Goal: Task Accomplishment & Management: Manage account settings

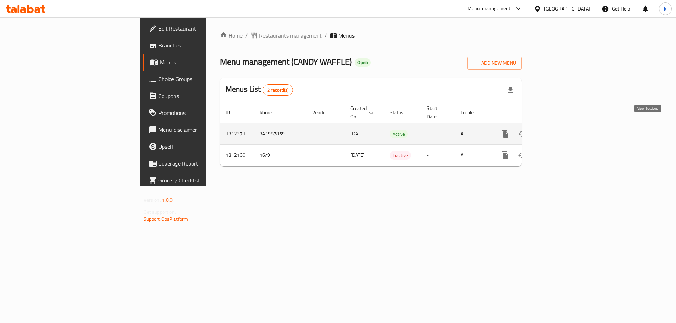
click at [560, 130] on icon "enhanced table" at bounding box center [555, 134] width 8 height 8
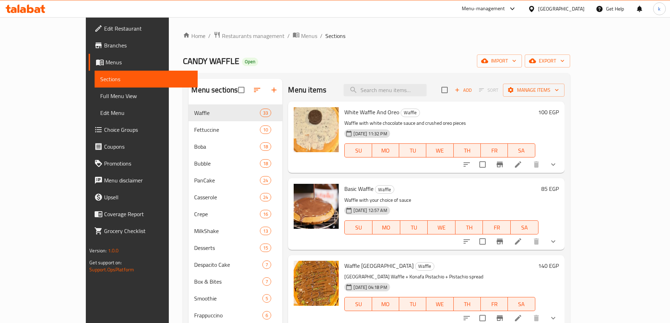
click at [104, 133] on span "Choice Groups" at bounding box center [148, 130] width 88 height 8
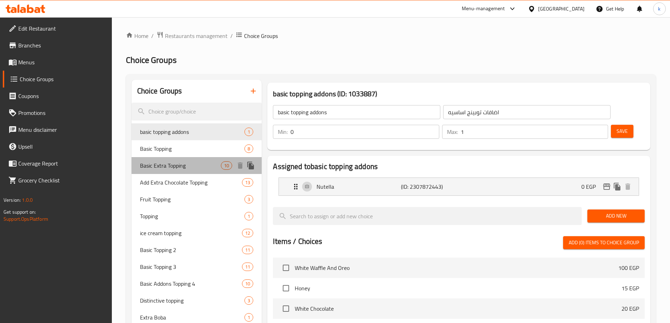
click at [175, 171] on div "Basic Extra Topping 10" at bounding box center [197, 165] width 131 height 17
type input "Basic Extra Topping"
type input "اكسترا توبينج أساسي"
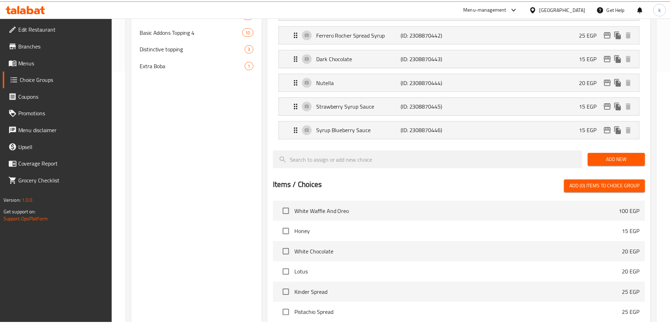
scroll to position [399, 0]
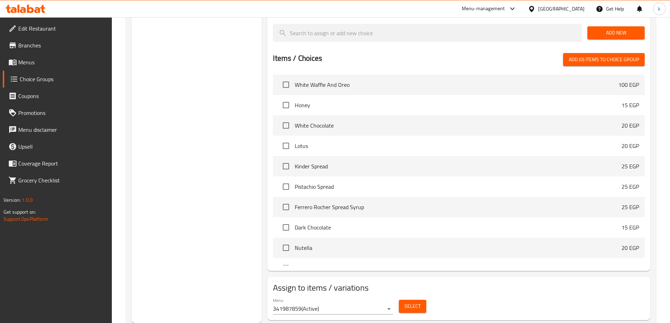
click at [551, 283] on h2 "Assign to items / variations" at bounding box center [459, 288] width 372 height 11
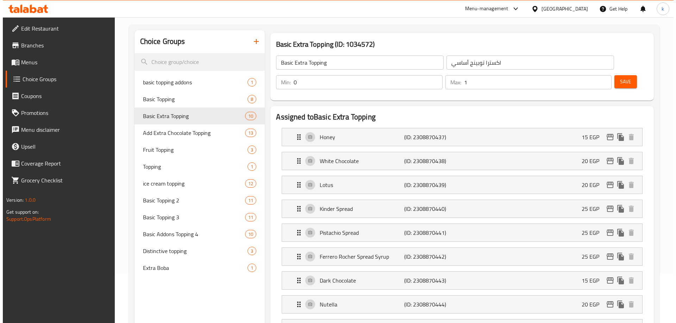
scroll to position [0, 0]
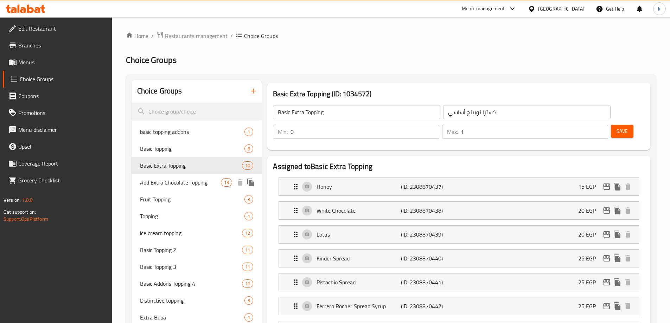
click at [196, 187] on span "Add Extra Chocolate Topping" at bounding box center [180, 182] width 81 height 8
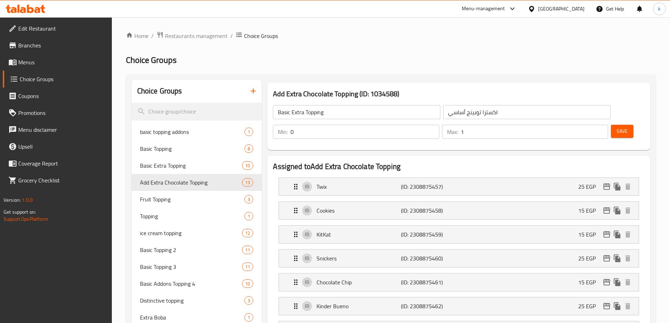
type input "Add Extra Chocolate Topping"
type input "أضافة إكسترا تشوكلات توبينج"
type input "13"
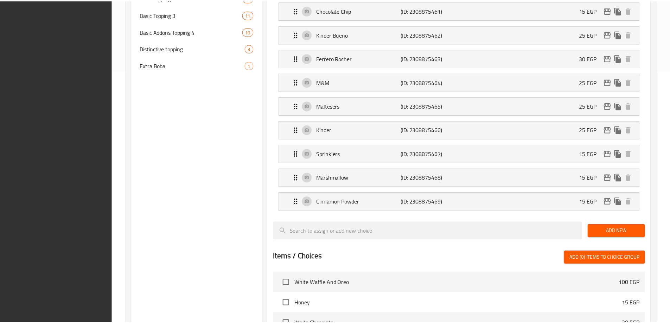
scroll to position [471, 0]
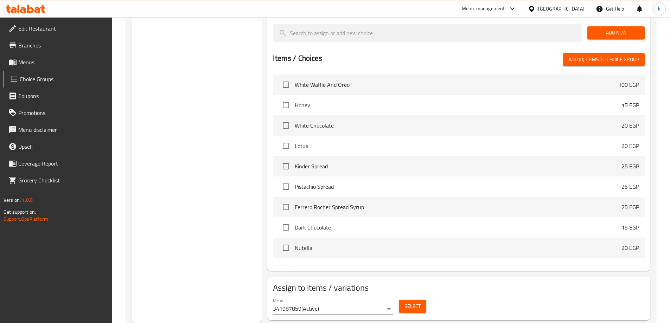
click at [519, 283] on h2 "Assign to items / variations" at bounding box center [459, 288] width 372 height 11
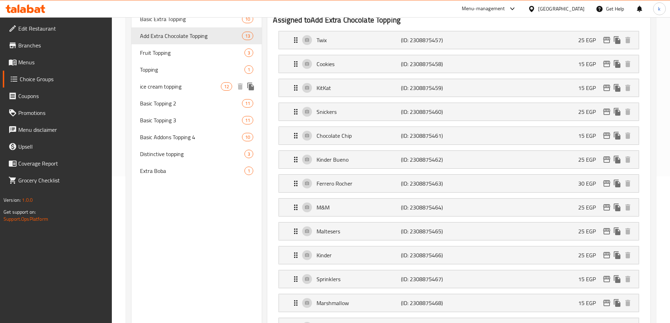
scroll to position [119, 0]
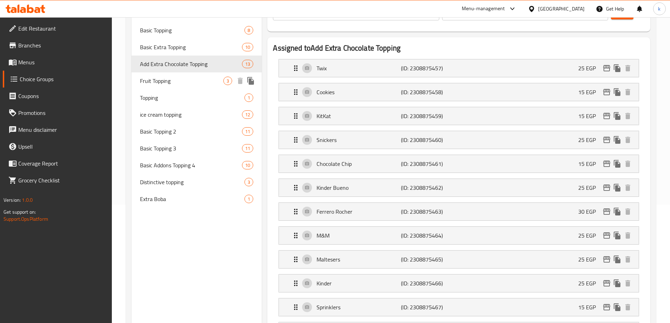
click at [178, 75] on div "Fruit Topping 3" at bounding box center [197, 80] width 131 height 17
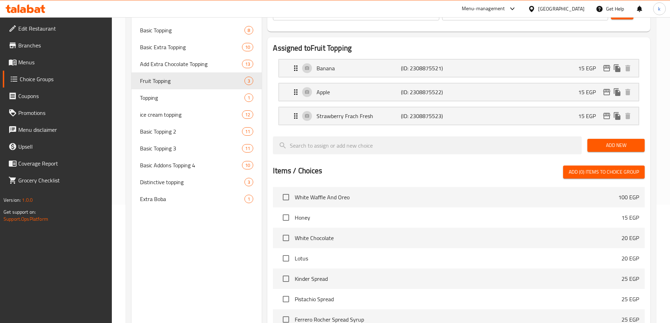
type input "Fruit Topping"
type input "أضاف فاكهه"
type input "3"
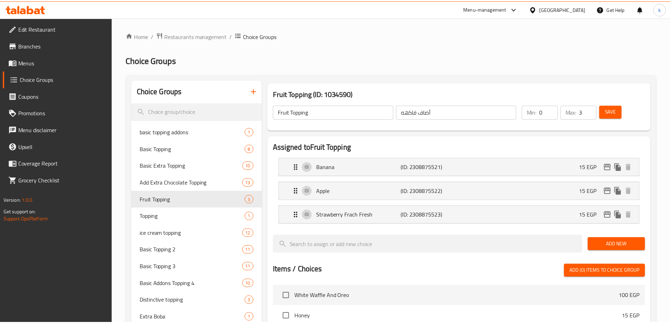
scroll to position [231, 0]
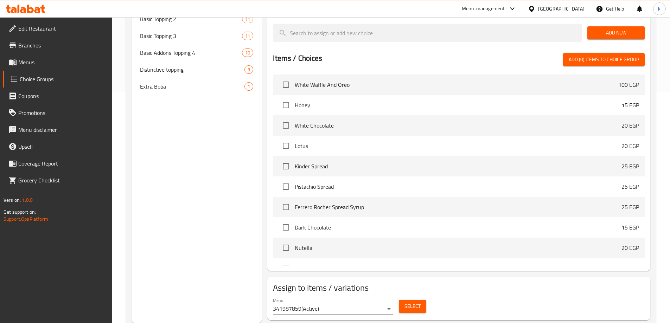
click at [487, 283] on h2 "Assign to items / variations" at bounding box center [459, 288] width 372 height 11
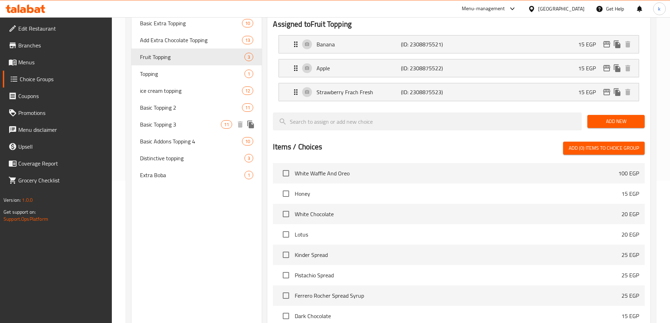
scroll to position [126, 0]
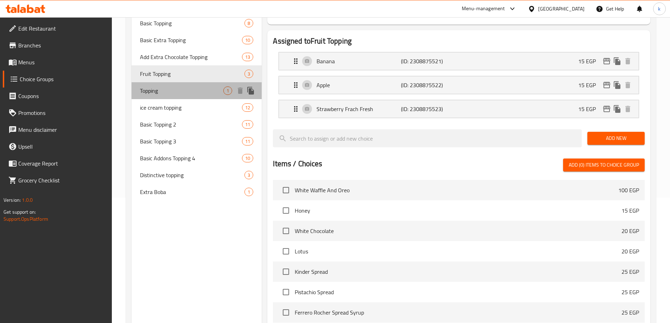
click at [168, 95] on div "Topping 1" at bounding box center [197, 90] width 131 height 17
type input "Topping"
type input "توبينج"
type input "1"
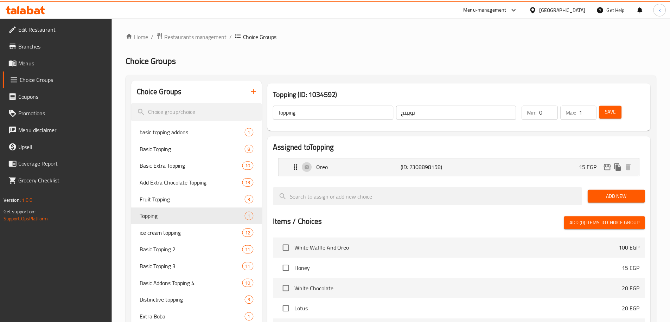
scroll to position [183, 0]
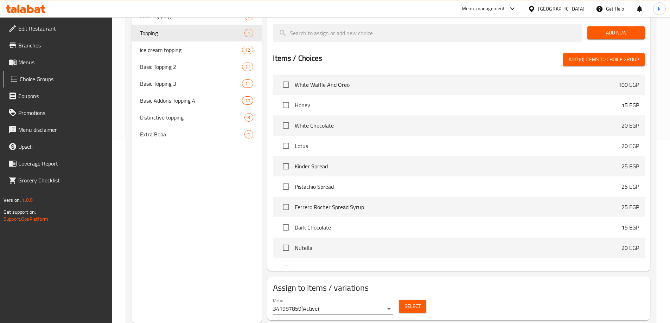
click at [485, 295] on div "Menu 341987859 ( Active ) Select" at bounding box center [459, 306] width 378 height 23
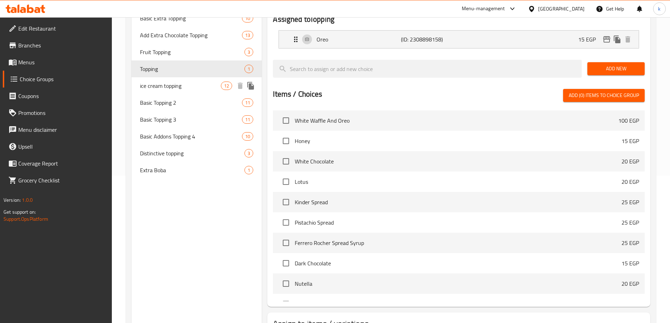
scroll to position [113, 0]
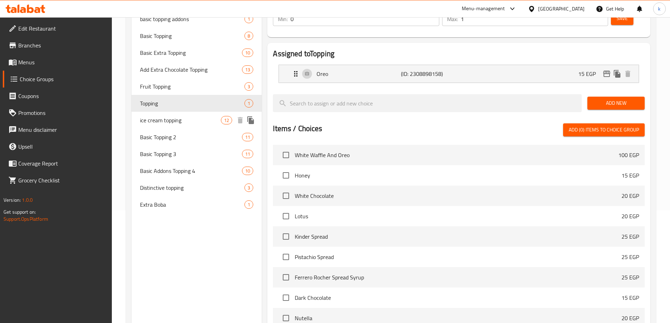
click at [176, 121] on span "ice cream topping" at bounding box center [180, 120] width 81 height 8
type input "ice cream topping"
type input "أضاف [PERSON_NAME]"
type input "10"
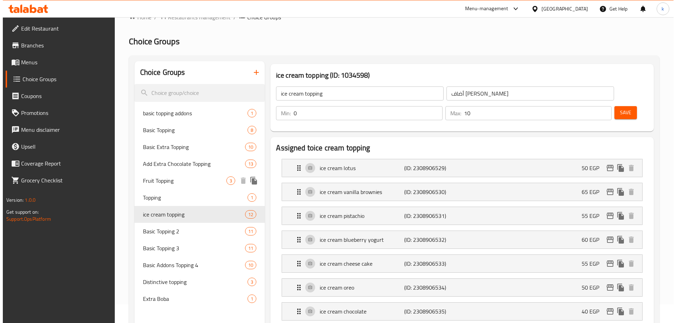
scroll to position [0, 0]
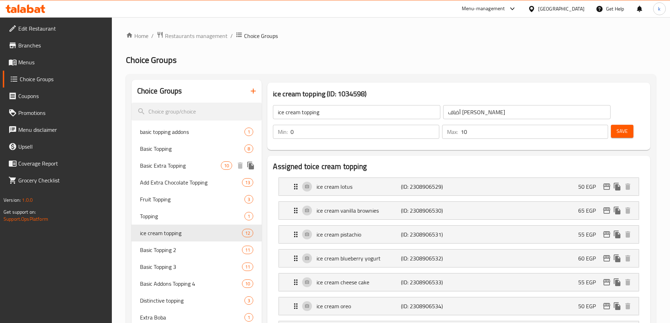
click at [172, 169] on span "Basic Extra Topping" at bounding box center [180, 166] width 81 height 8
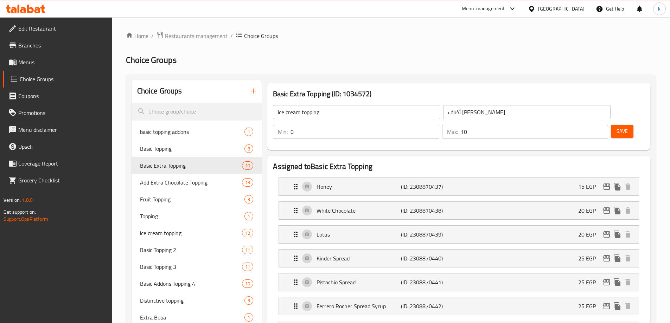
type input "Basic Extra Topping"
type input "اكسترا توبينج أساسي"
type input "1"
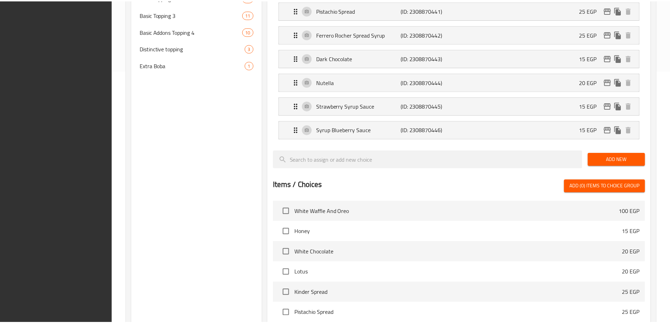
scroll to position [399, 0]
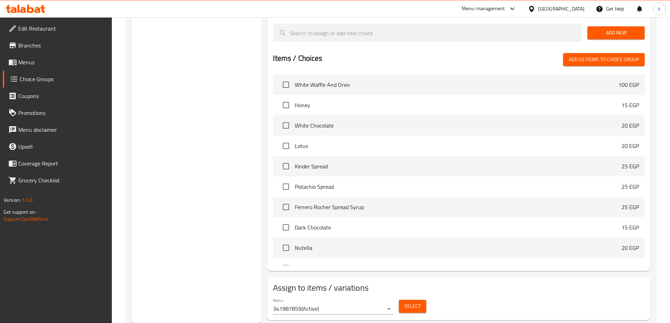
click at [196, 152] on div "Choice Groups basic topping addons 1 Basic Topping 8 Basic Extra Topping 10 Add…" at bounding box center [197, 2] width 131 height 642
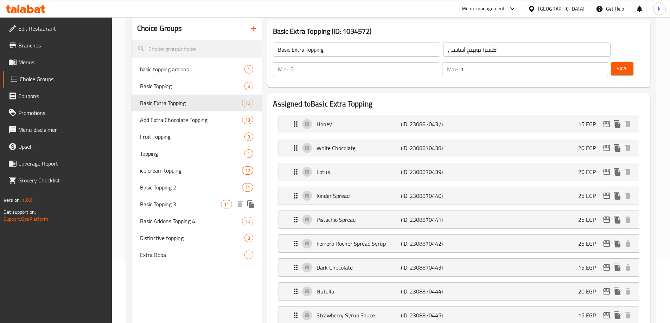
scroll to position [47, 0]
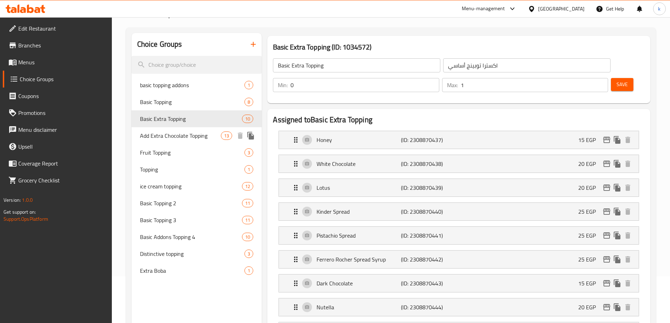
click at [188, 141] on div "Add Extra Chocolate Topping 13" at bounding box center [197, 135] width 131 height 17
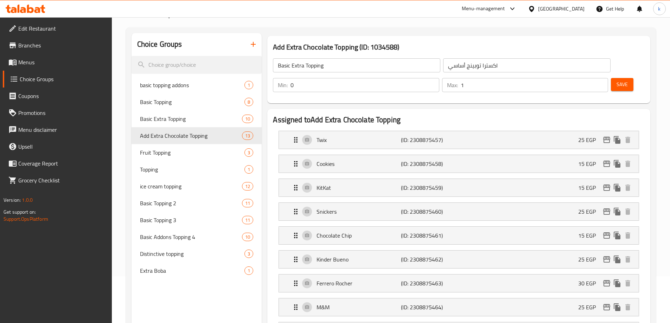
type input "Add Extra Chocolate Topping"
type input "أضافة إكسترا تشوكلات توبينج"
type input "13"
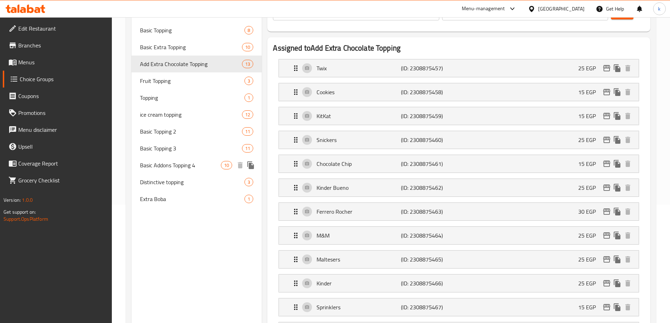
scroll to position [48, 0]
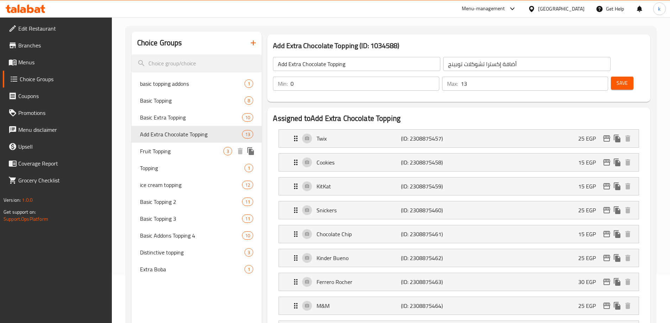
click at [176, 151] on span "Fruit Topping" at bounding box center [182, 151] width 84 height 8
type input "Fruit Topping"
type input "أضاف فاكهه"
type input "3"
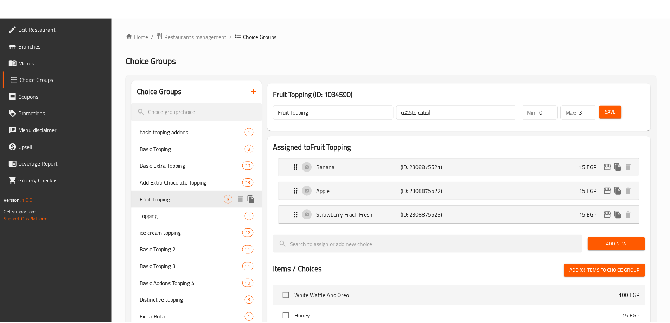
scroll to position [231, 0]
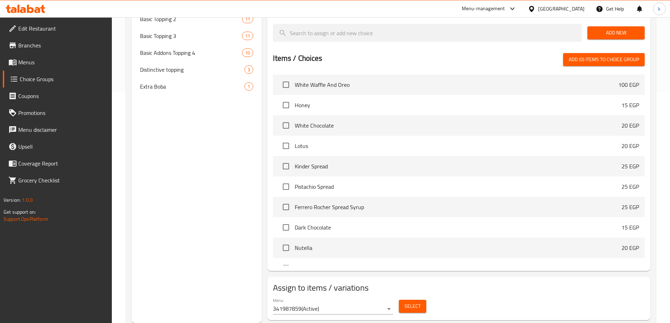
click at [176, 151] on div "Choice Groups basic topping addons 1 Basic Topping 8 Basic Extra Topping 10 Add…" at bounding box center [197, 86] width 131 height 475
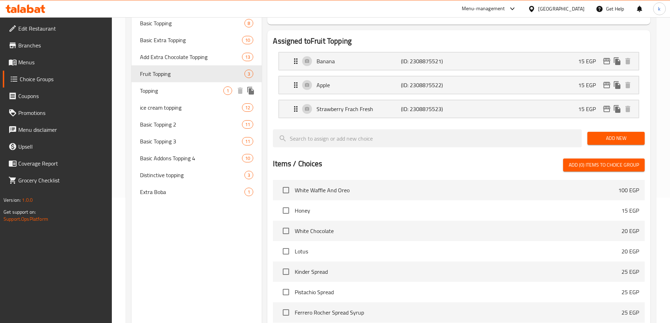
click at [169, 95] on span "Topping" at bounding box center [182, 91] width 84 height 8
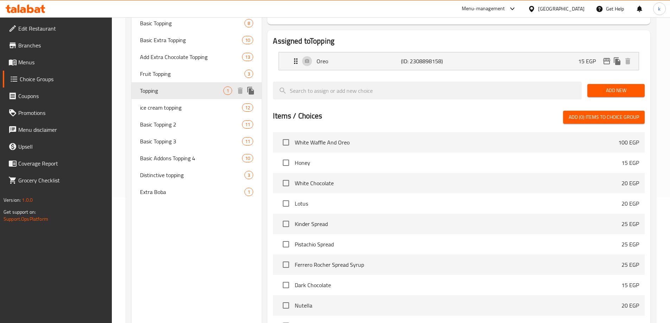
type input "Topping"
type input "توبينج"
type input "1"
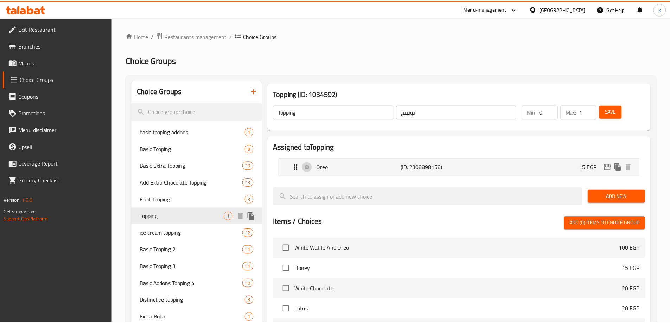
scroll to position [183, 0]
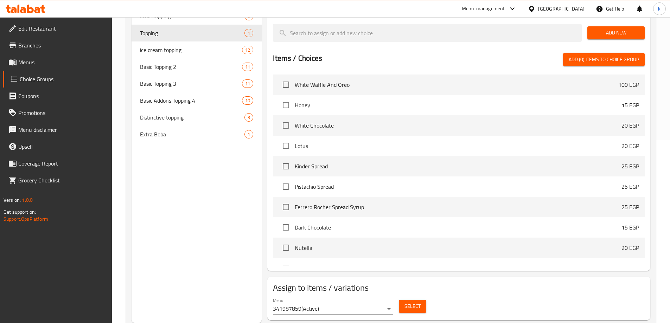
drag, startPoint x: 217, startPoint y: 222, endPoint x: 204, endPoint y: 187, distance: 37.1
click at [217, 222] on div "Choice Groups basic topping addons 1 Basic Topping 8 Basic Extra Topping 10 Add…" at bounding box center [197, 110] width 131 height 427
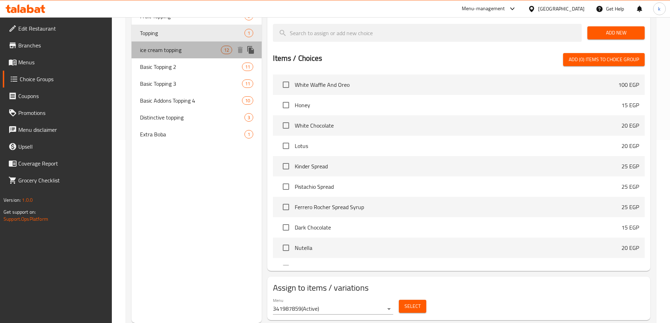
click at [174, 54] on span "ice cream topping" at bounding box center [180, 50] width 81 height 8
type input "ice cream topping"
type input "أضاف [PERSON_NAME]"
type input "10"
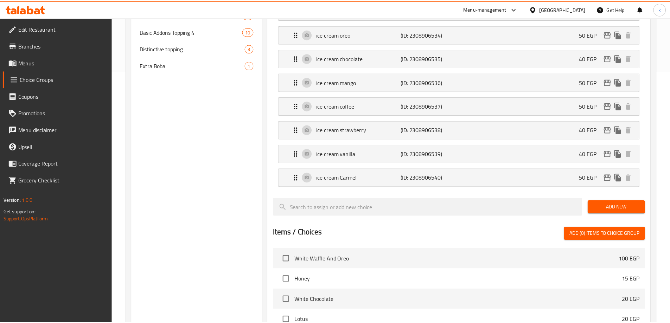
scroll to position [447, 0]
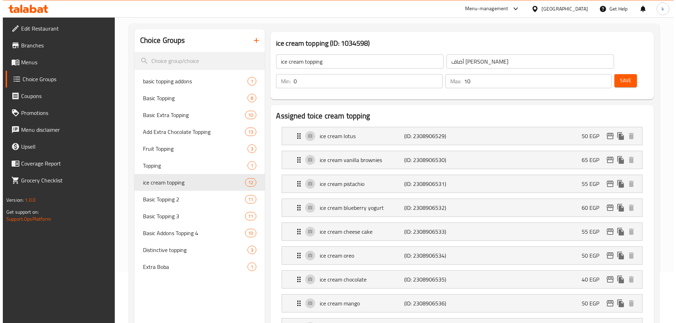
scroll to position [0, 0]
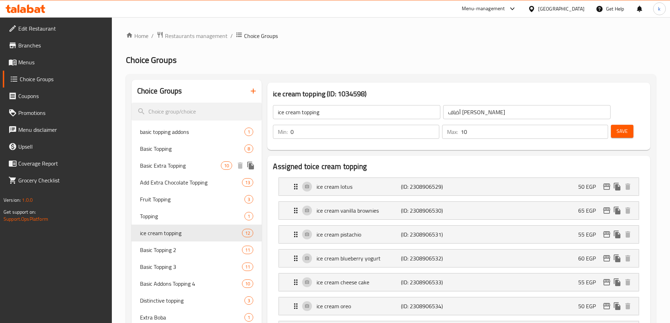
click at [196, 168] on span "Basic Extra Topping" at bounding box center [180, 166] width 81 height 8
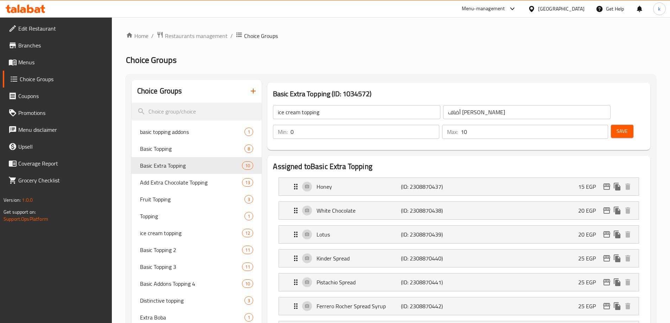
type input "Basic Extra Topping"
type input "اكسترا توبينج أساسي"
type input "1"
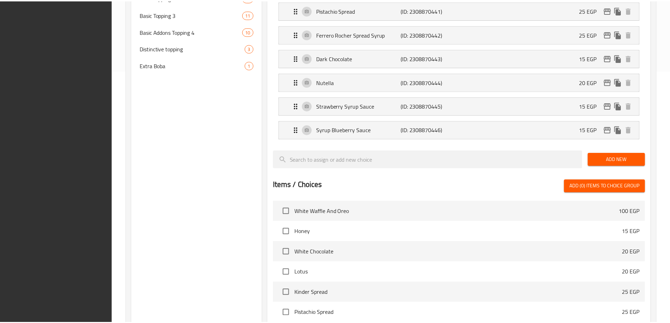
scroll to position [399, 0]
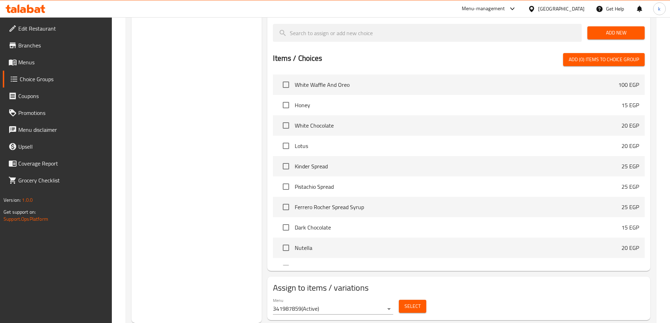
drag, startPoint x: 213, startPoint y: 220, endPoint x: 210, endPoint y: 212, distance: 8.6
click at [213, 220] on div "Choice Groups basic topping addons 1 Basic Topping 8 Basic Extra Topping 10 Add…" at bounding box center [197, 2] width 131 height 642
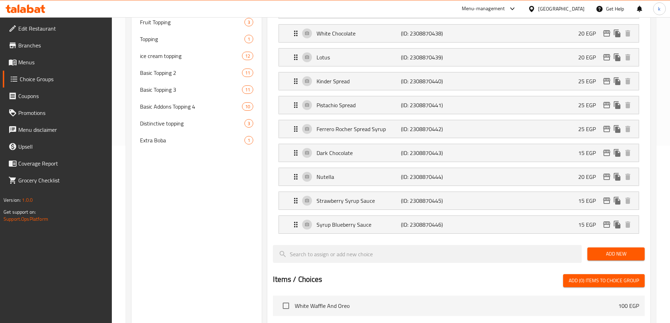
scroll to position [82, 0]
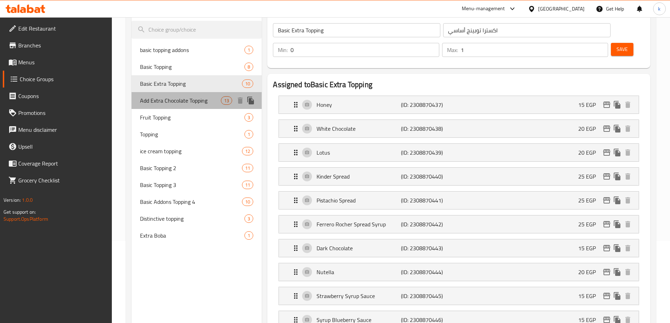
click at [182, 102] on span "Add Extra Chocolate Topping" at bounding box center [180, 100] width 81 height 8
type input "Add Extra Chocolate Topping"
type input "أضافة إكسترا تشوكلات توبينج"
type input "13"
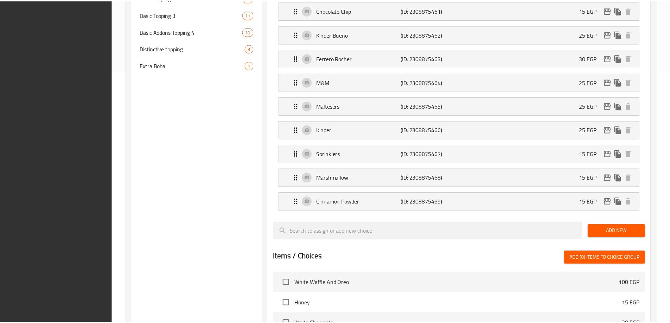
scroll to position [471, 0]
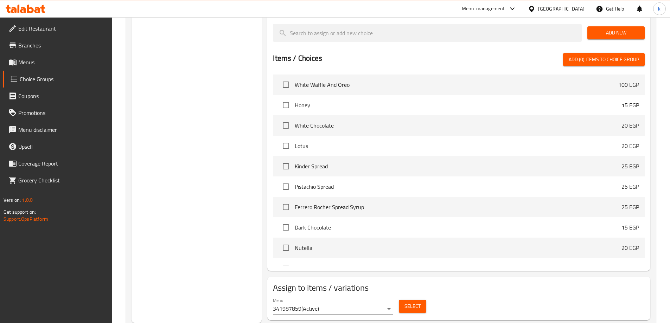
click at [525, 277] on div "Assign to items / variations Menu 341987859 ( Active ) Select" at bounding box center [458, 299] width 383 height 44
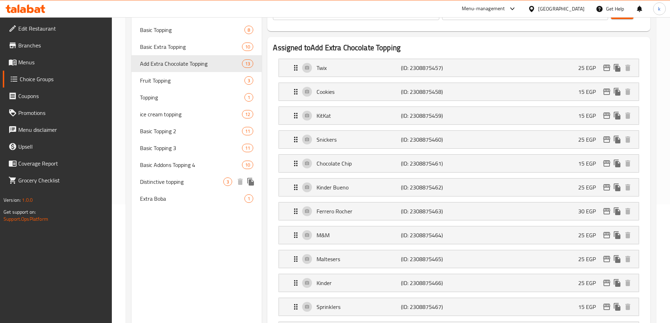
scroll to position [119, 0]
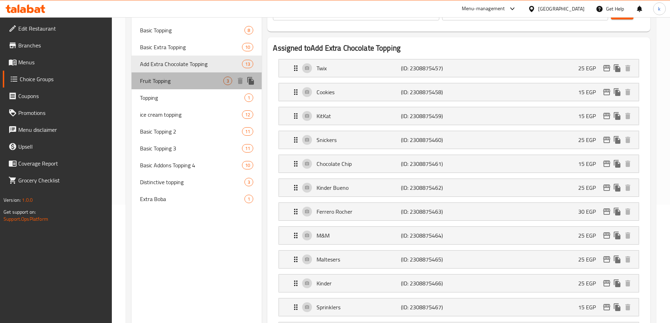
click at [175, 83] on span "Fruit Topping" at bounding box center [182, 81] width 84 height 8
type input "Fruit Topping"
type input "أضاف فاكهه"
type input "3"
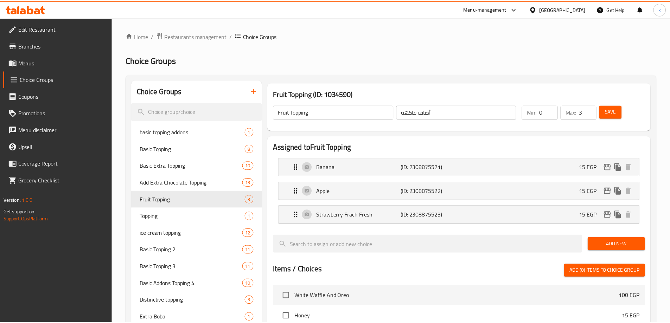
scroll to position [231, 0]
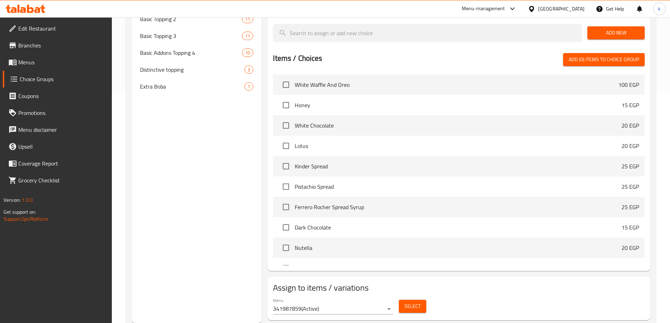
click at [506, 277] on div "Assign to items / variations Menu 341987859 ( Active ) Select" at bounding box center [458, 299] width 383 height 44
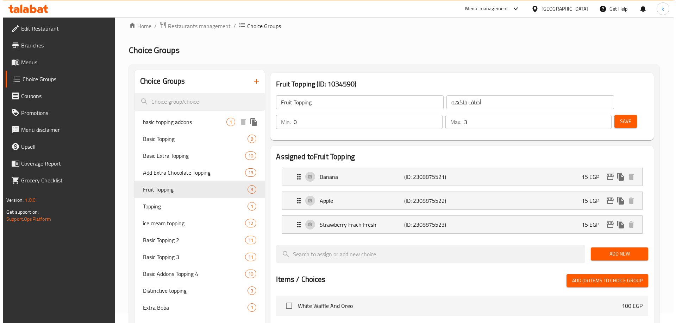
scroll to position [0, 0]
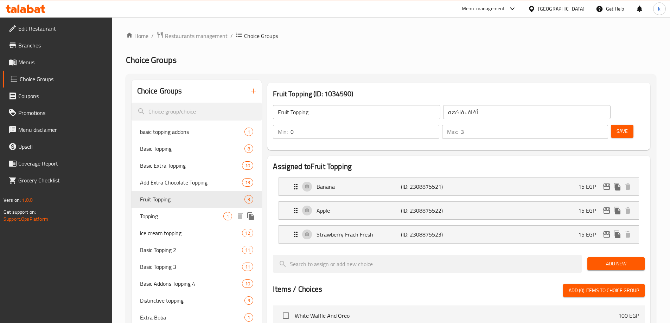
click at [155, 223] on div "Topping 1" at bounding box center [197, 216] width 131 height 17
type input "Topping"
type input "توبينج"
type input "1"
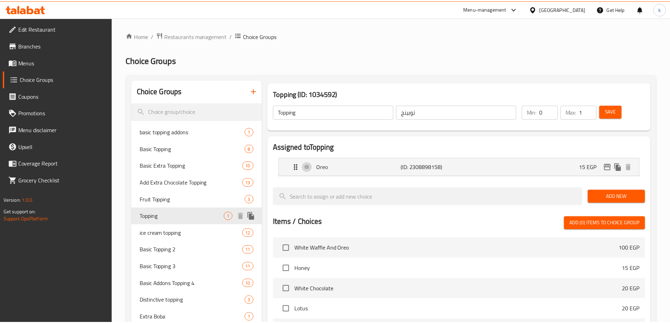
scroll to position [183, 0]
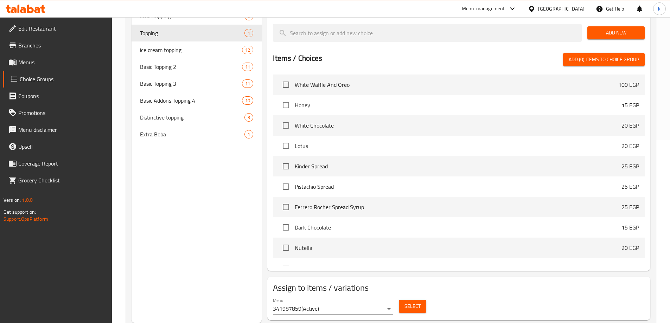
click at [187, 201] on div "Choice Groups basic topping addons 1 Basic Topping 8 Basic Extra Topping 10 Add…" at bounding box center [197, 110] width 131 height 427
click at [188, 50] on span "ice cream topping" at bounding box center [180, 50] width 81 height 8
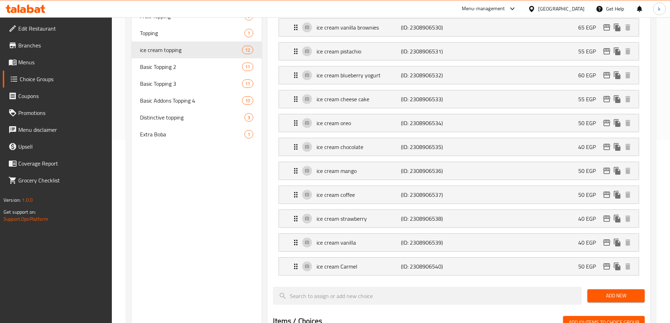
type input "ice cream topping"
type input "أضاف [PERSON_NAME]"
type input "10"
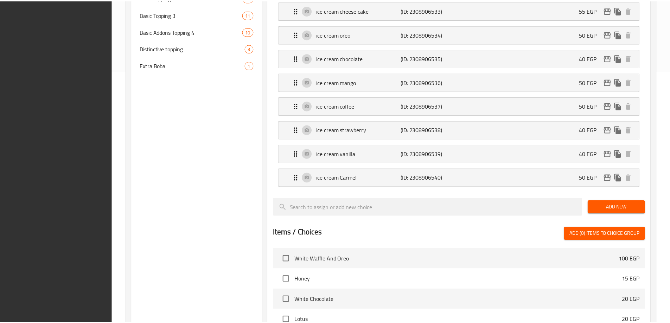
scroll to position [447, 0]
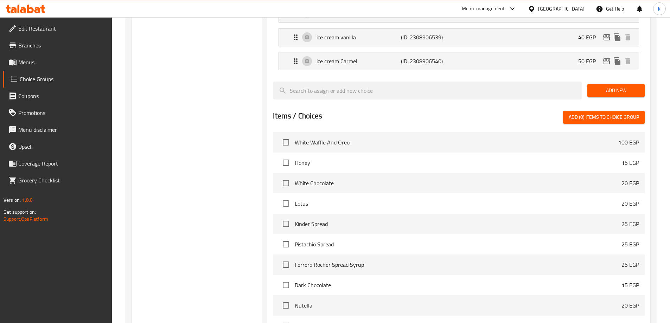
scroll to position [376, 0]
